Goal: Task Accomplishment & Management: Manage account settings

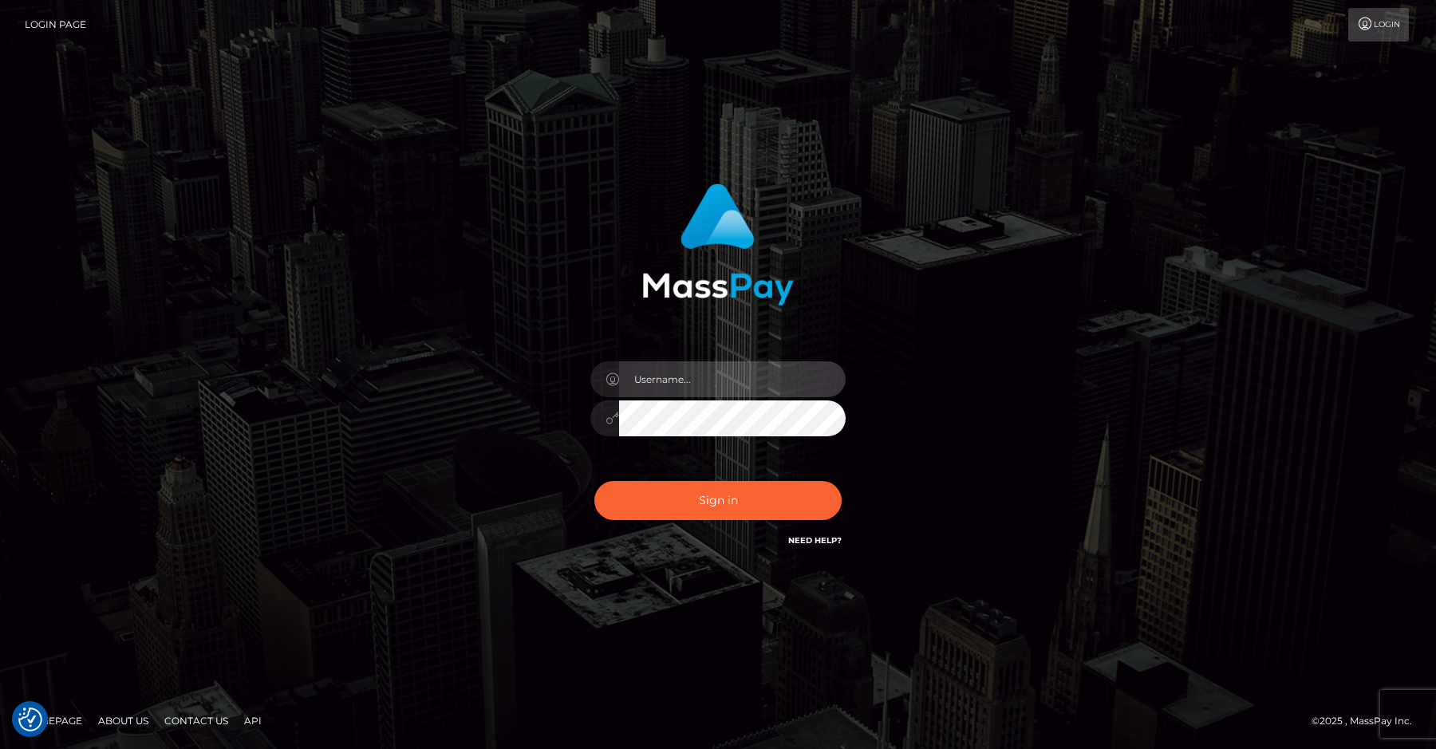
click at [688, 372] on input "text" at bounding box center [732, 379] width 227 height 36
type input "efrain.ievpro"
click at [594, 481] on button "Sign in" at bounding box center [717, 500] width 247 height 39
click at [748, 384] on input "text" at bounding box center [732, 379] width 227 height 36
type input "[PERSON_NAME].ievpro"
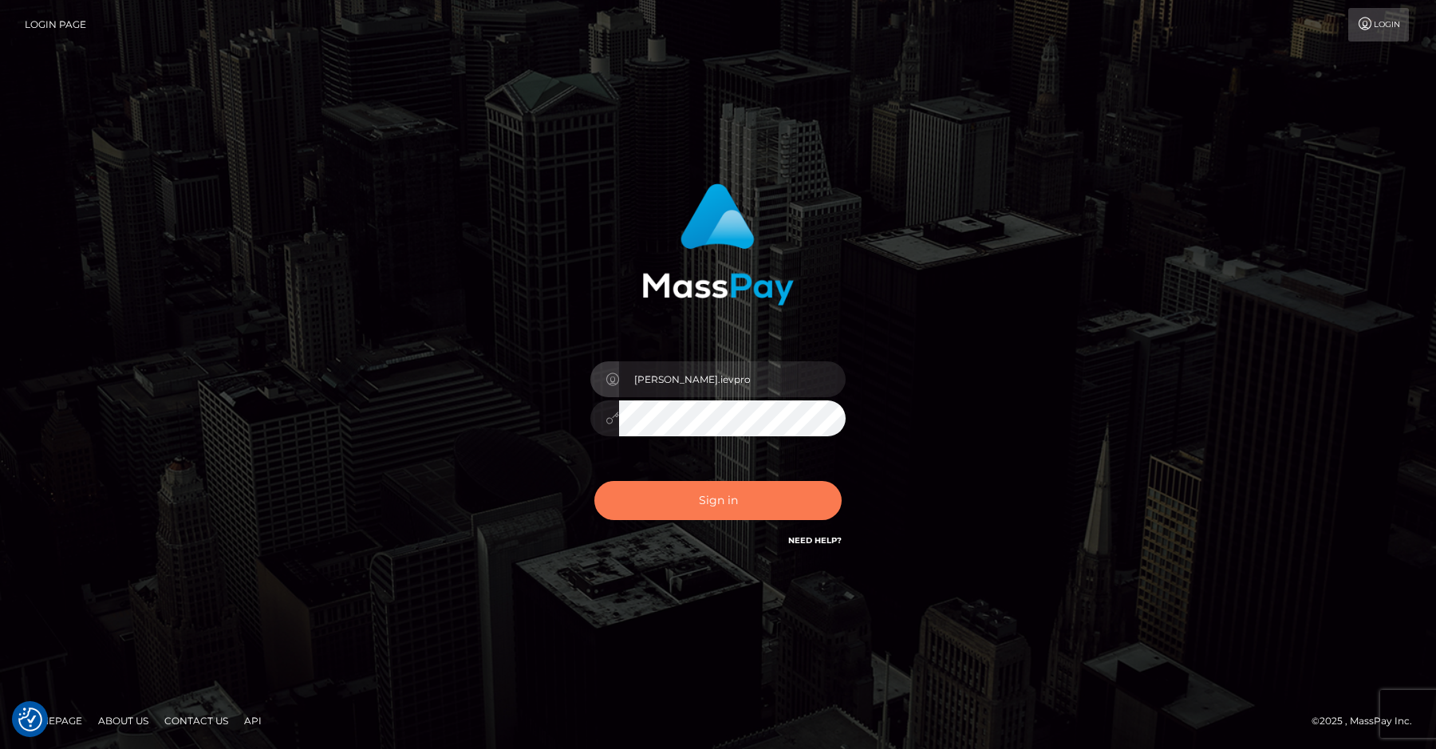
click at [762, 506] on button "Sign in" at bounding box center [717, 500] width 247 height 39
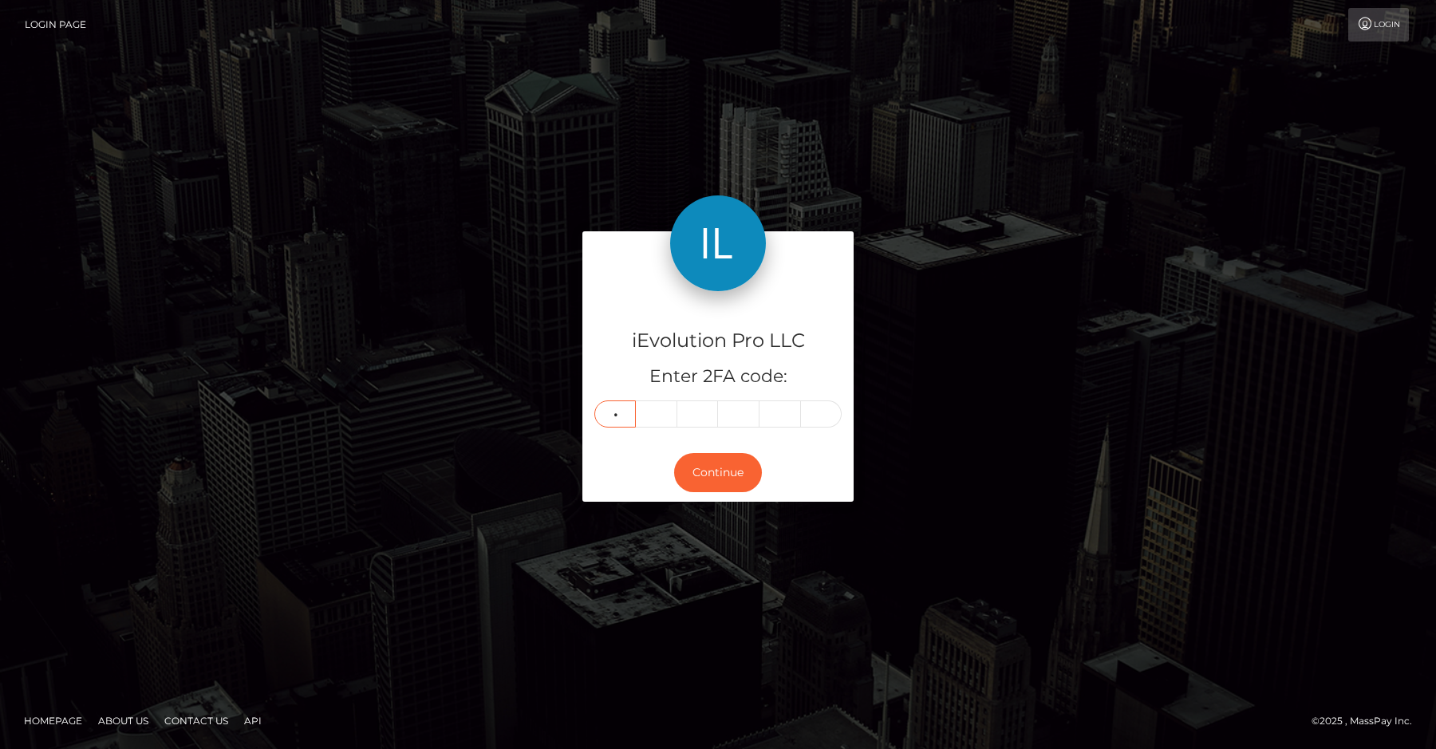
type input "5"
type input "4"
type input "0"
type input "4"
type input "1"
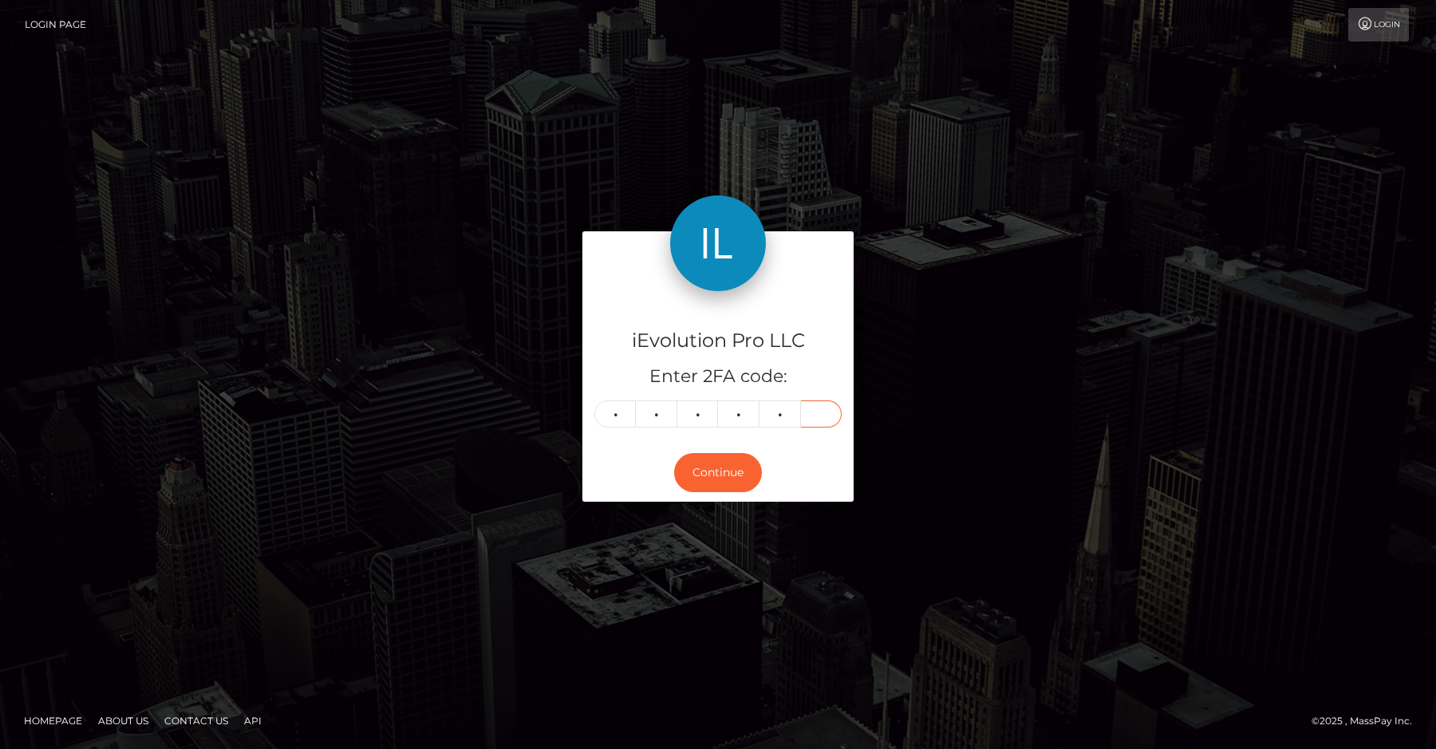
type input "5"
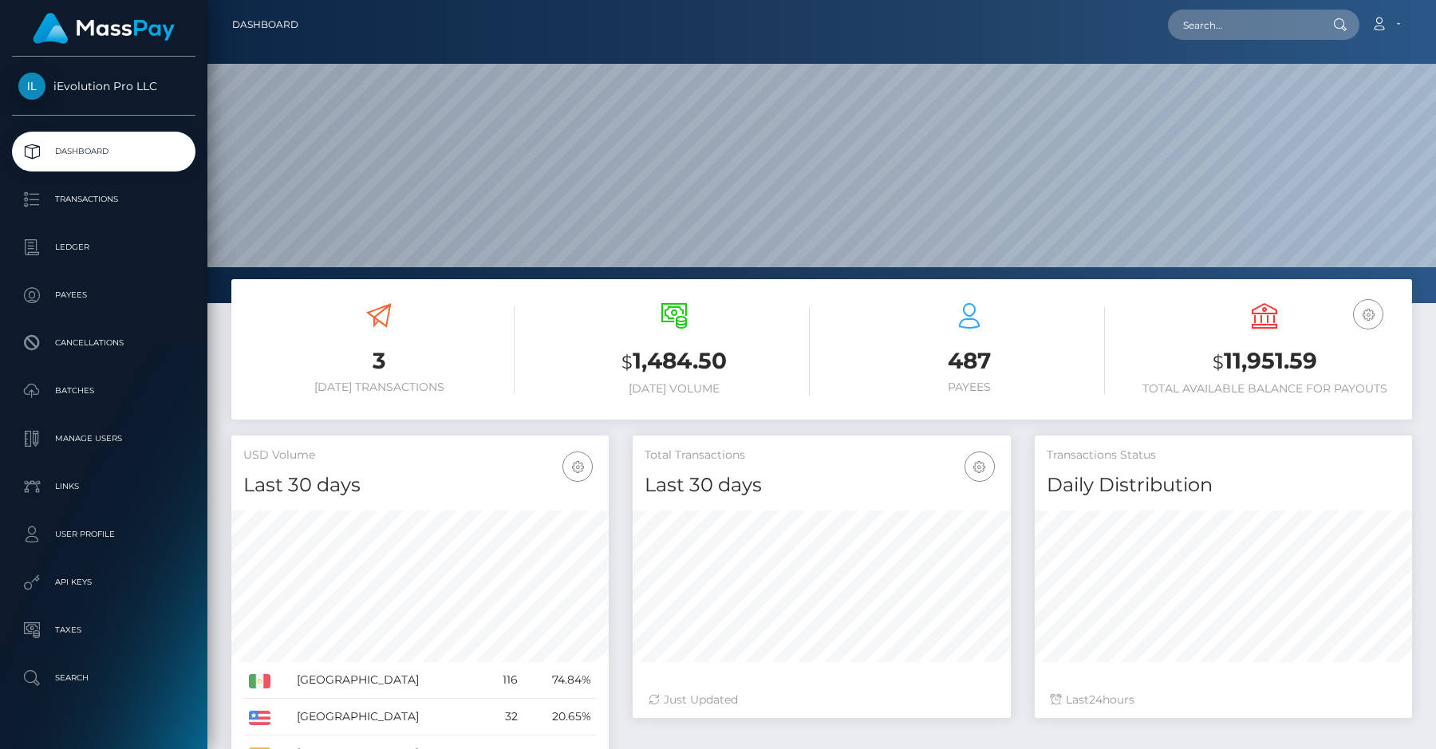
scroll to position [282, 377]
click at [136, 202] on p "Transactions" at bounding box center [103, 199] width 171 height 24
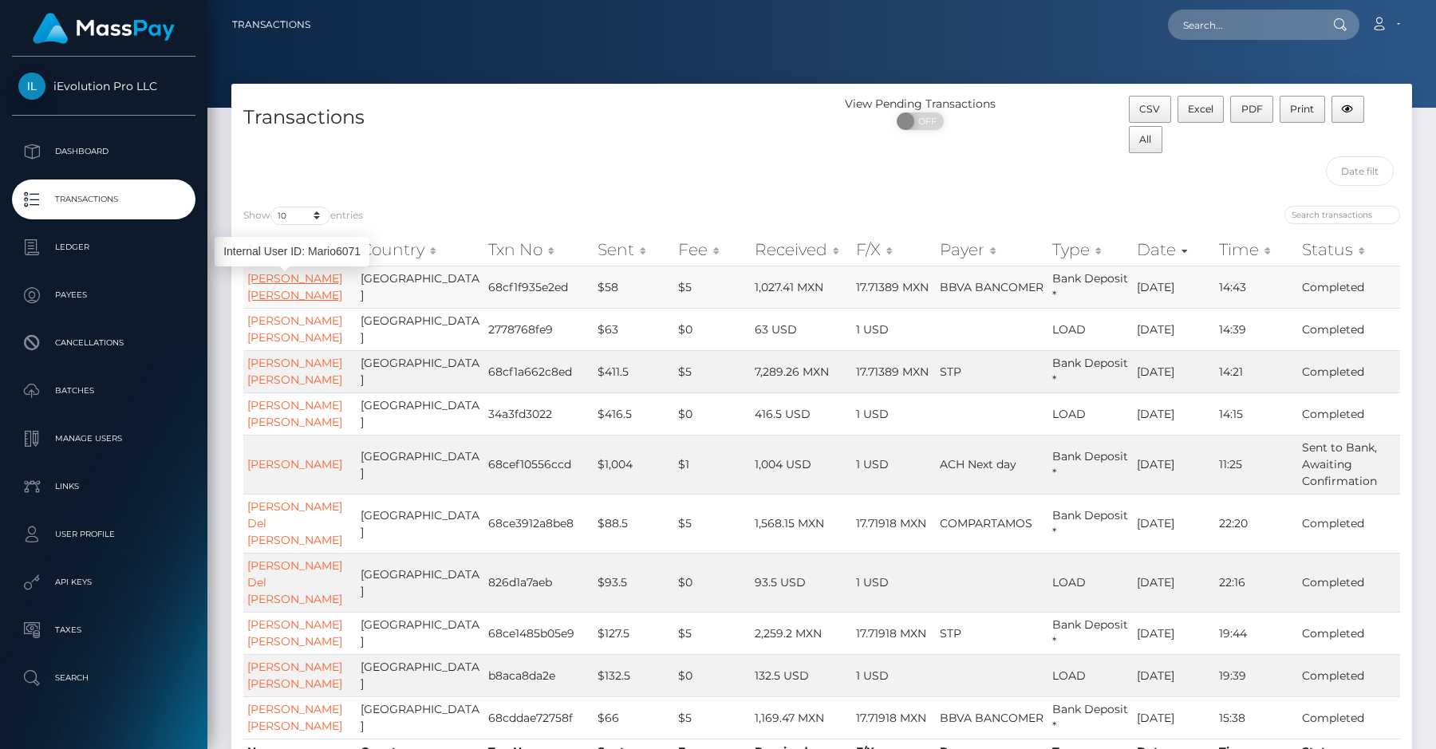
click at [274, 294] on link "[PERSON_NAME] [PERSON_NAME]" at bounding box center [294, 286] width 95 height 31
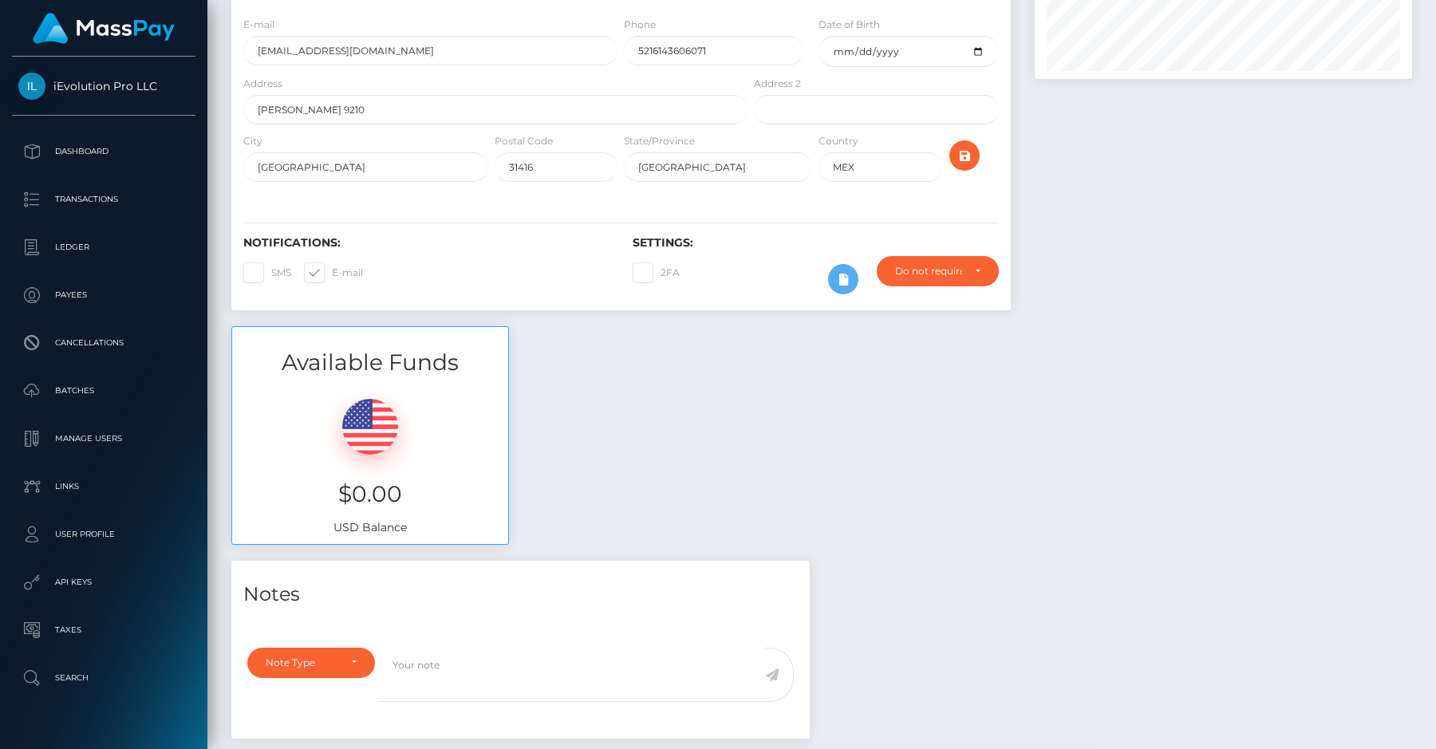
scroll to position [191, 377]
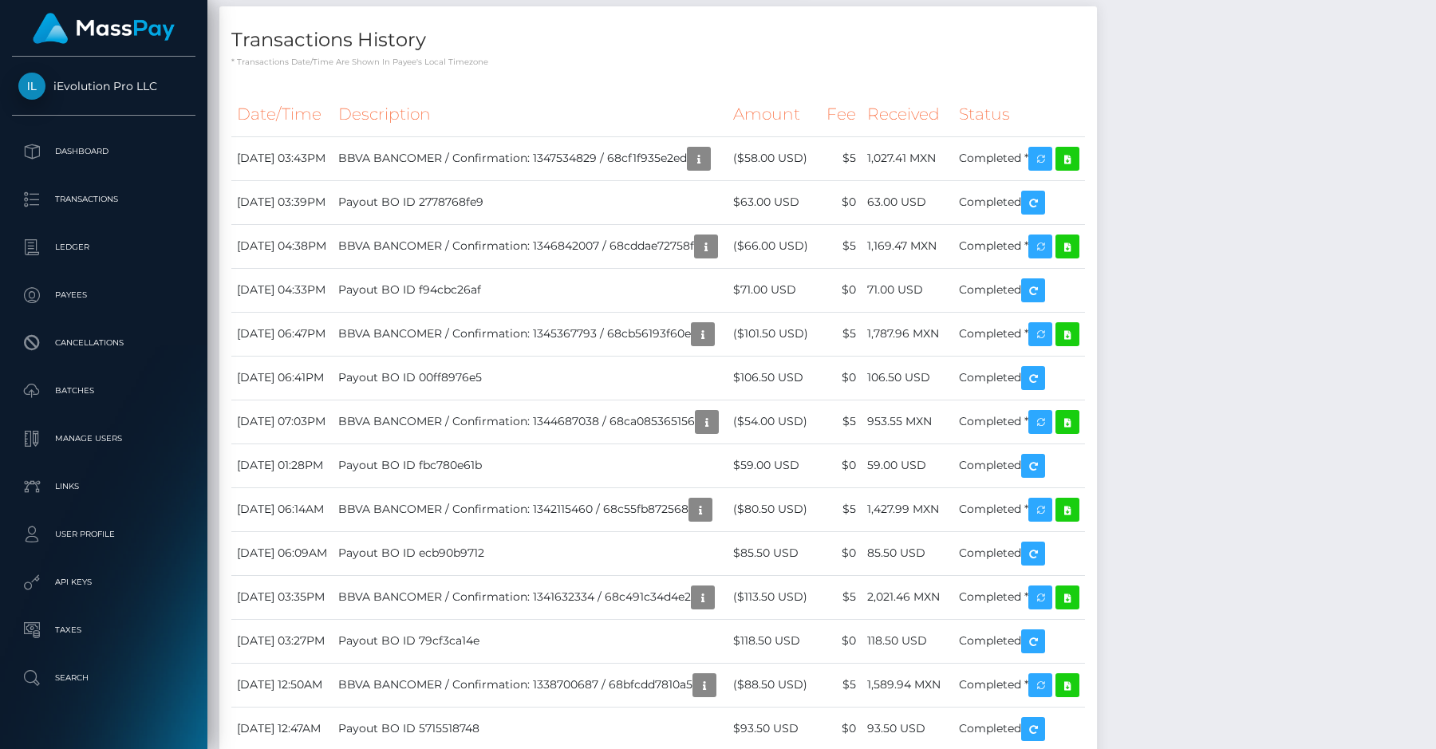
scroll to position [951, 0]
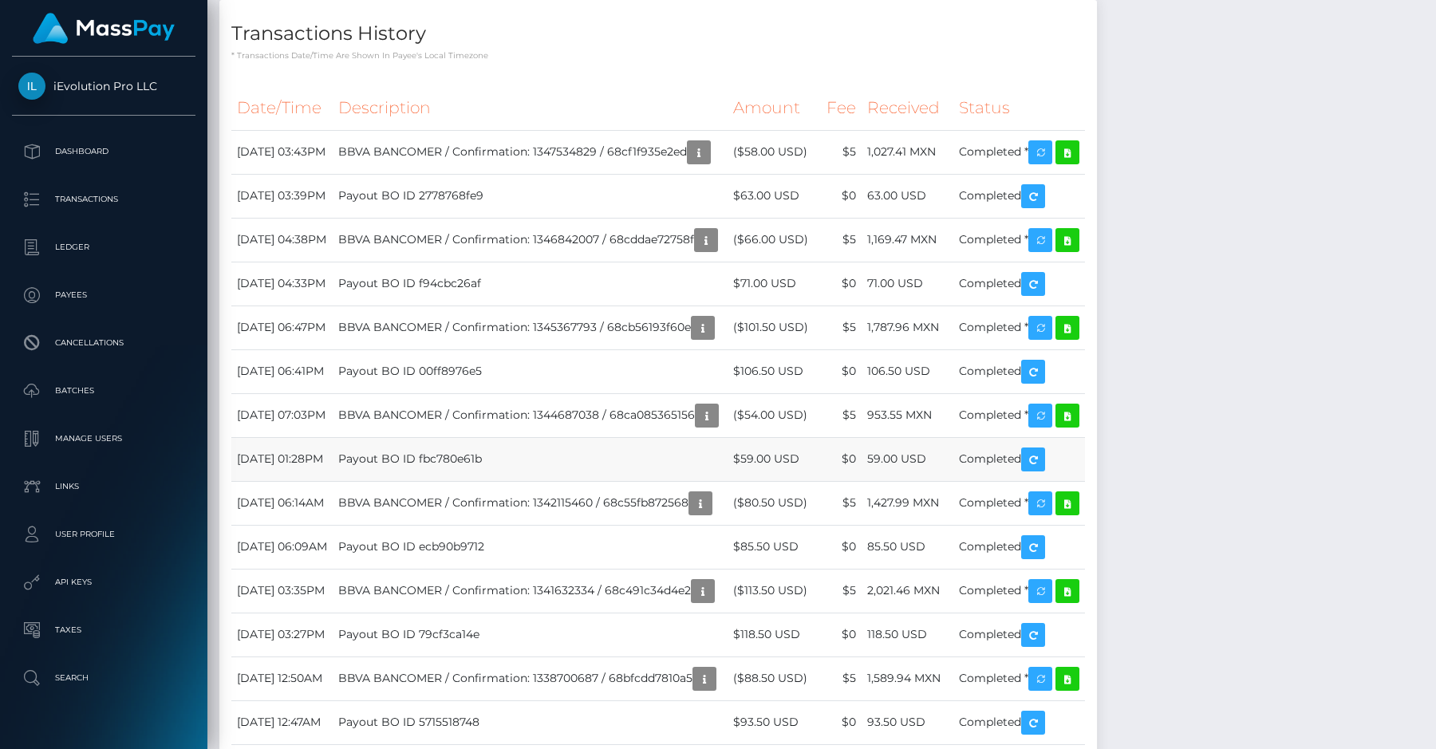
click at [424, 458] on td "Payout BO ID fbc780e61b" at bounding box center [530, 459] width 395 height 44
click at [446, 463] on td "Payout BO ID fbc780e61b" at bounding box center [530, 459] width 395 height 44
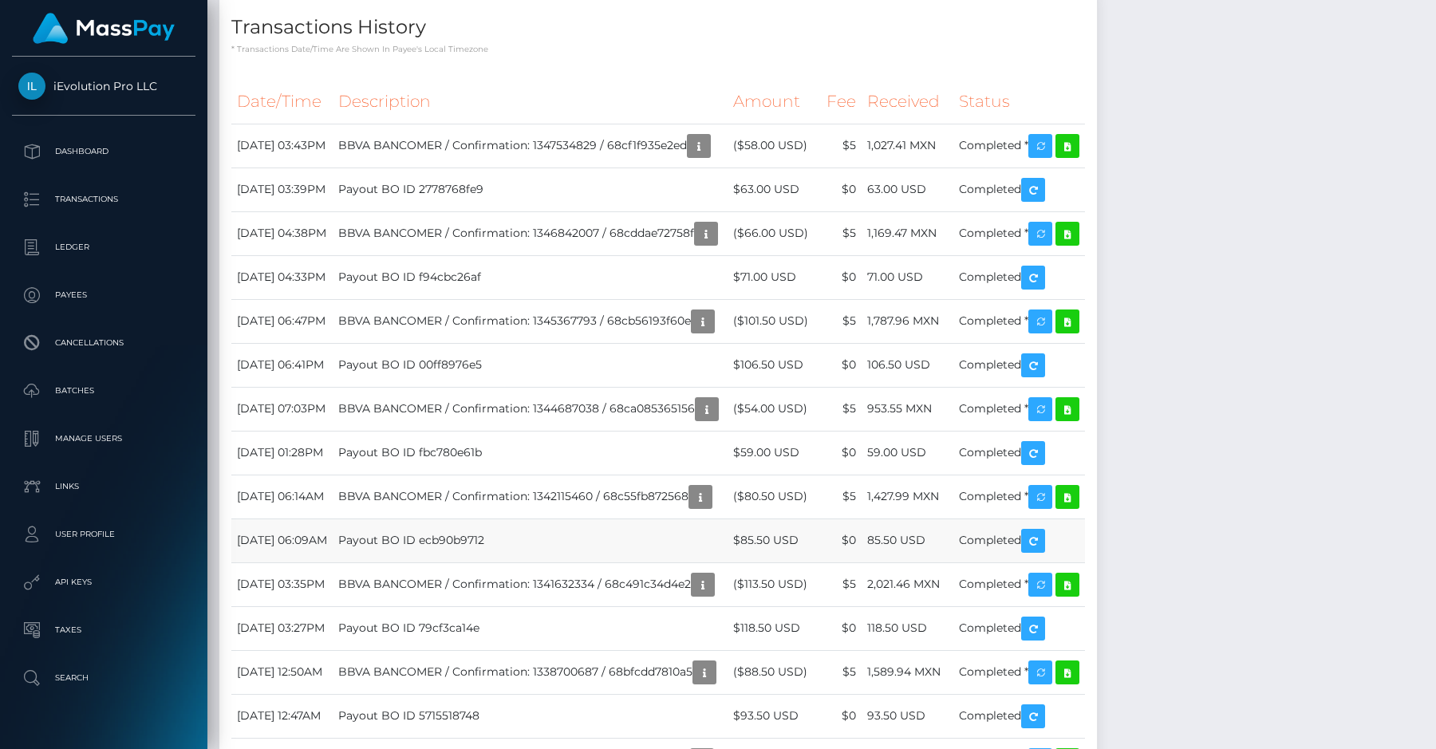
click at [333, 532] on td "September 13, 2025 06:09AM" at bounding box center [281, 540] width 101 height 44
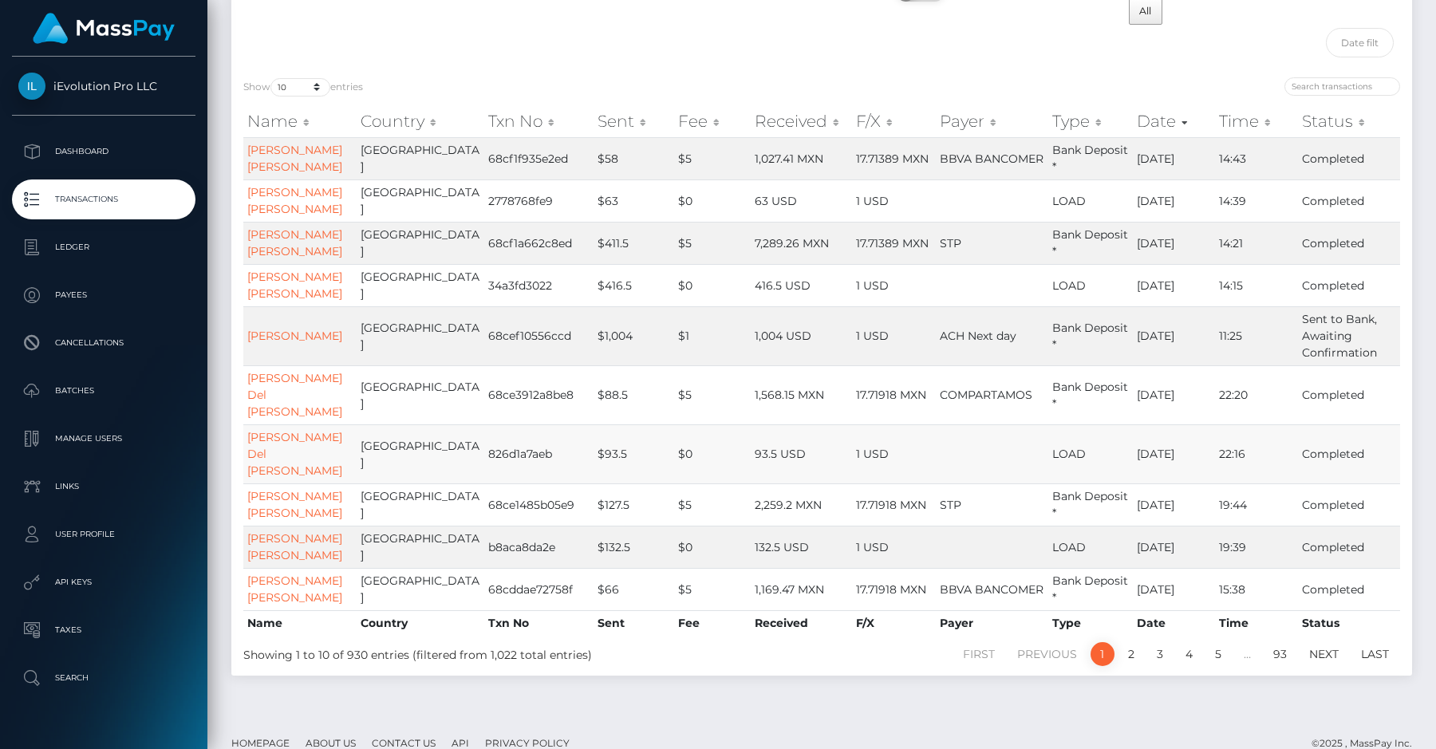
scroll to position [132, 0]
click at [1127, 663] on link "2" at bounding box center [1131, 651] width 24 height 24
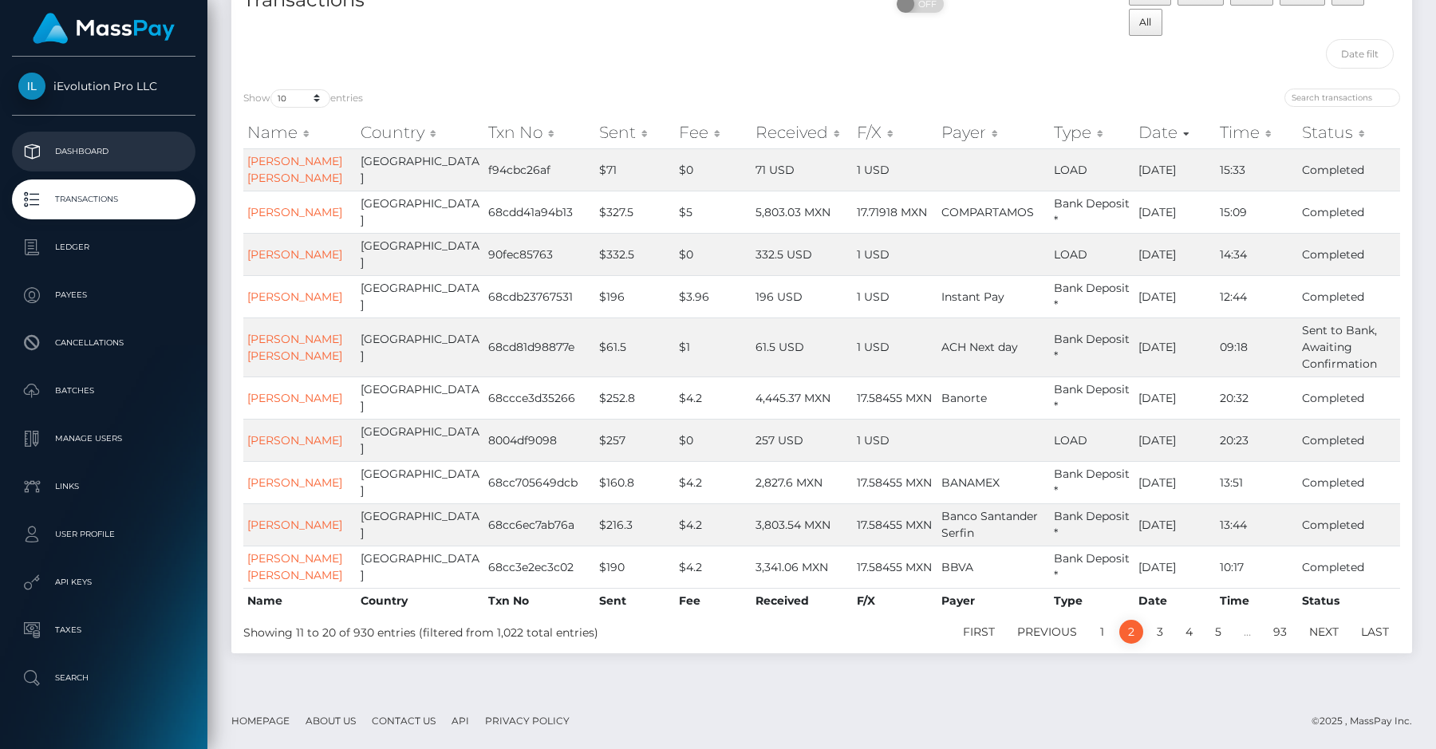
click at [144, 162] on p "Dashboard" at bounding box center [103, 152] width 171 height 24
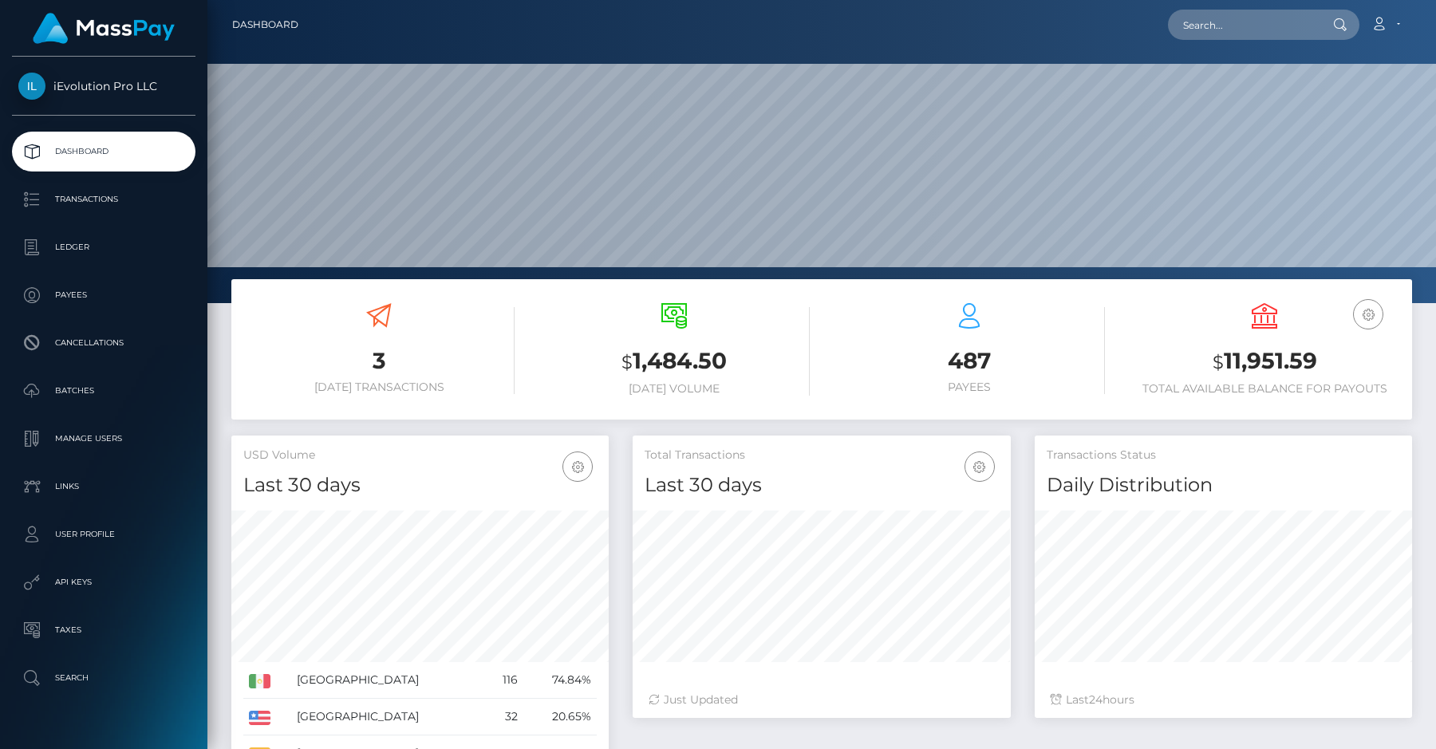
scroll to position [282, 377]
